Goal: Information Seeking & Learning: Learn about a topic

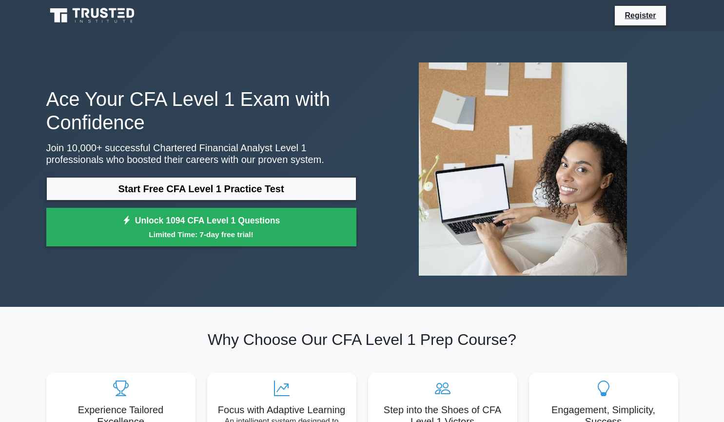
click at [329, 85] on div "Ace Your CFA Level 1 Exam with Confidence Join 10,000+ successful Chartered Fin…" at bounding box center [361, 169] width 643 height 229
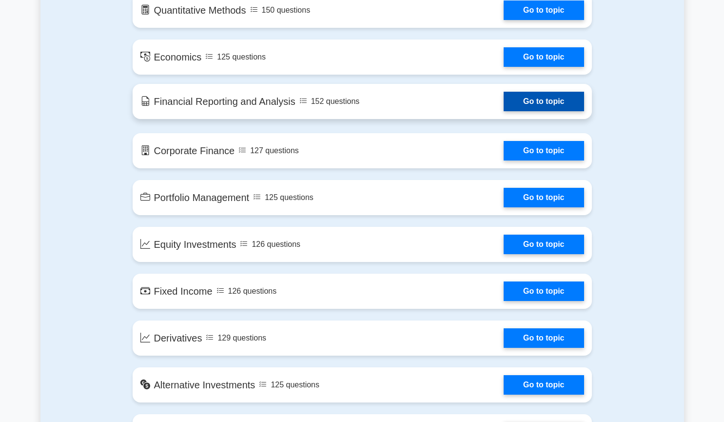
scroll to position [634, 0]
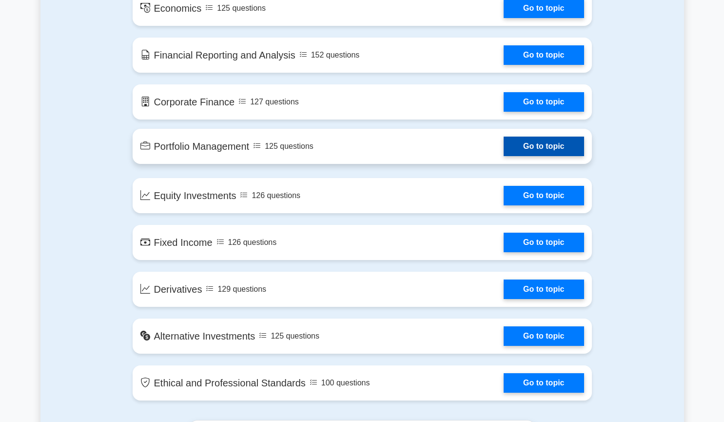
click at [534, 153] on link "Go to topic" at bounding box center [543, 145] width 80 height 19
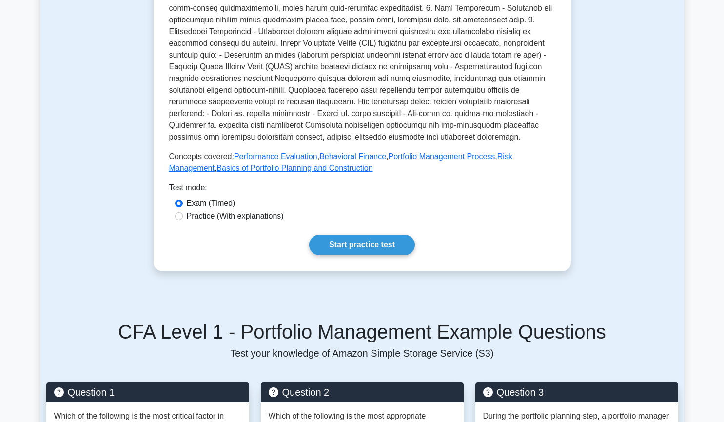
scroll to position [487, 0]
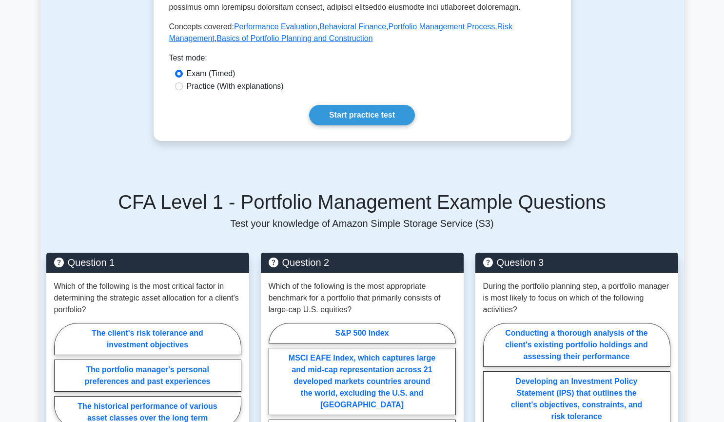
click at [242, 80] on label "Practice (With explanations)" at bounding box center [235, 86] width 97 height 12
click at [183, 82] on input "Practice (With explanations)" at bounding box center [179, 86] width 8 height 8
radio input "true"
click at [336, 105] on link "Start practice test" at bounding box center [362, 115] width 106 height 20
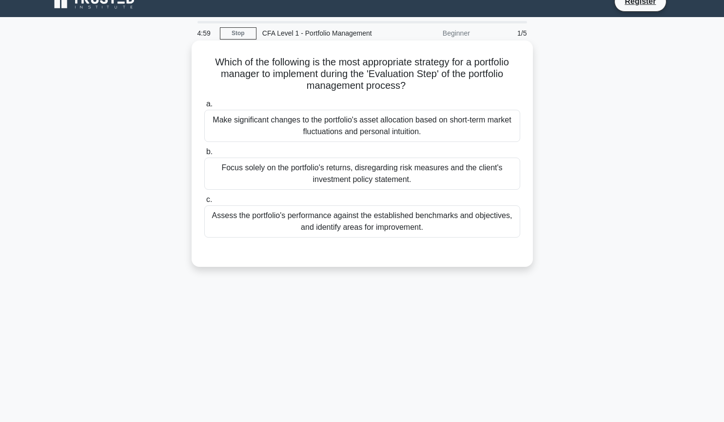
scroll to position [49, 0]
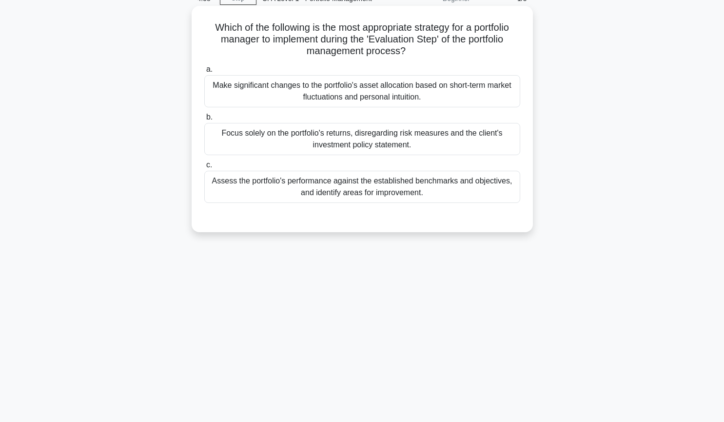
click at [348, 141] on div "Focus solely on the portfolio's returns, disregarding risk measures and the cli…" at bounding box center [362, 139] width 316 height 32
click at [204, 120] on input "b. Focus solely on the portfolio's returns, disregarding risk measures and the …" at bounding box center [204, 117] width 0 height 6
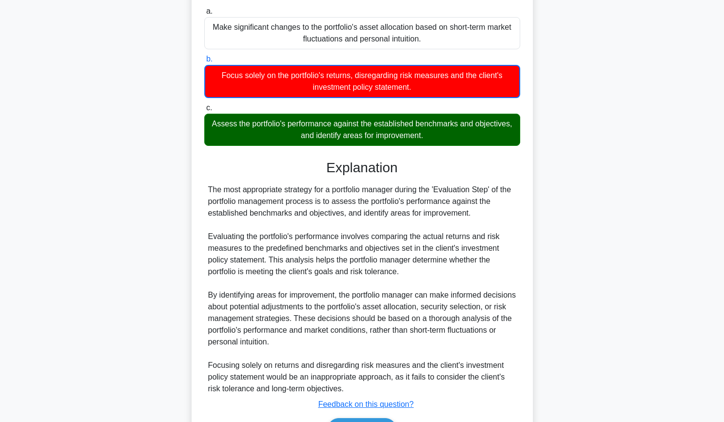
scroll to position [168, 0]
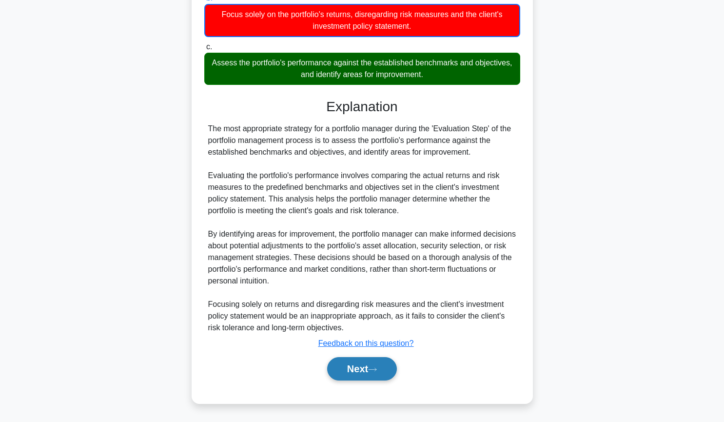
click at [380, 375] on button "Next" at bounding box center [362, 368] width 70 height 23
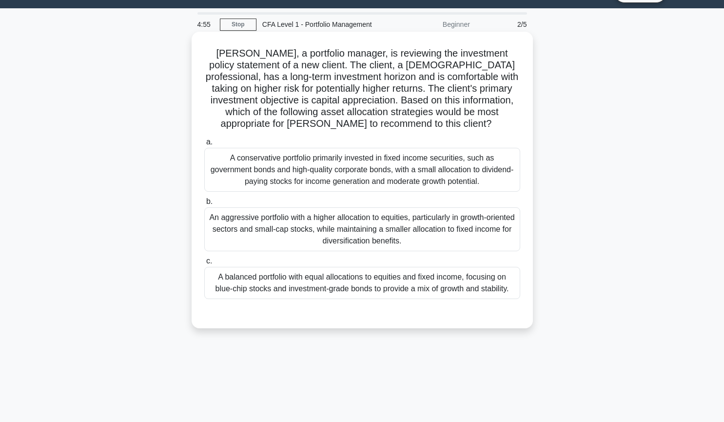
scroll to position [0, 0]
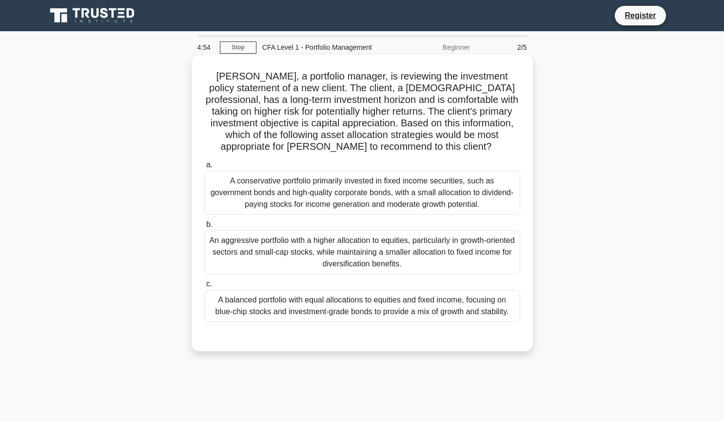
click at [362, 285] on label "c. A balanced portfolio with equal allocations to equities and fixed income, fo…" at bounding box center [362, 300] width 316 height 44
click at [204, 285] on input "c. A balanced portfolio with equal allocations to equities and fixed income, fo…" at bounding box center [204, 284] width 0 height 6
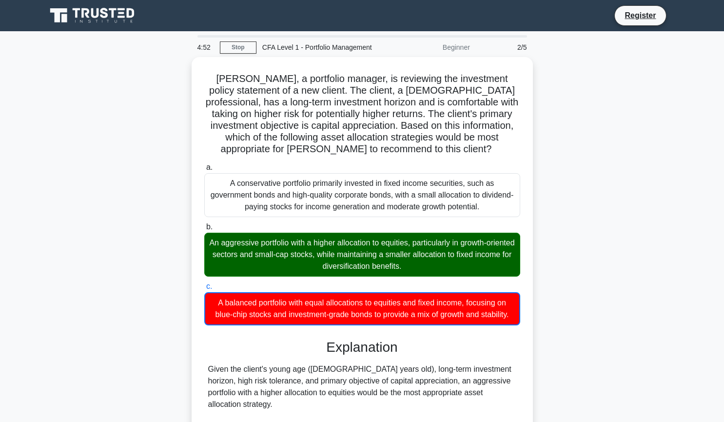
click at [112, 11] on icon at bounding box center [93, 15] width 94 height 19
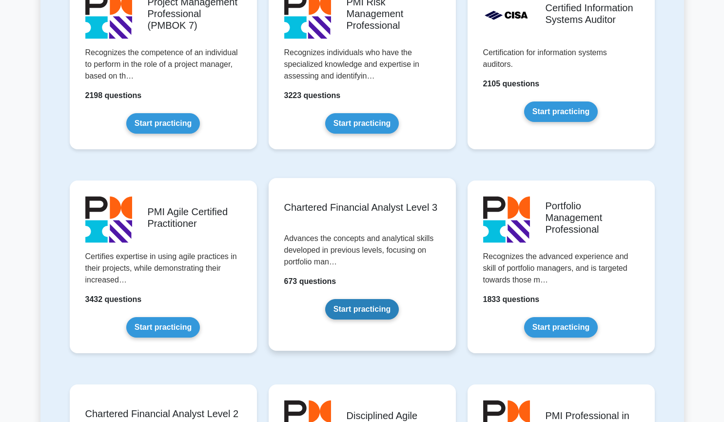
scroll to position [975, 0]
